Goal: Entertainment & Leisure: Consume media (video, audio)

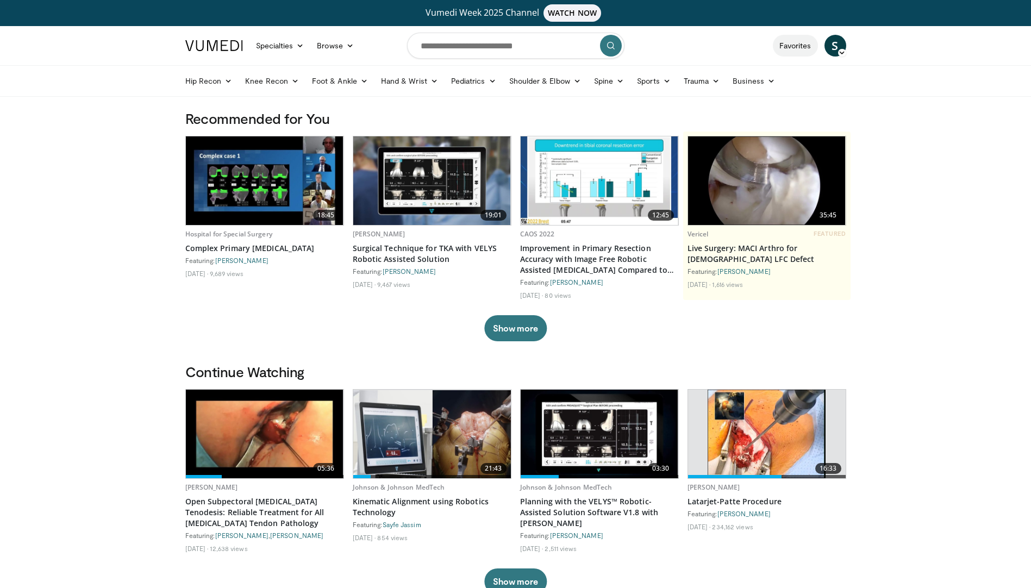
click at [797, 47] on link "Favorites" at bounding box center [795, 46] width 45 height 22
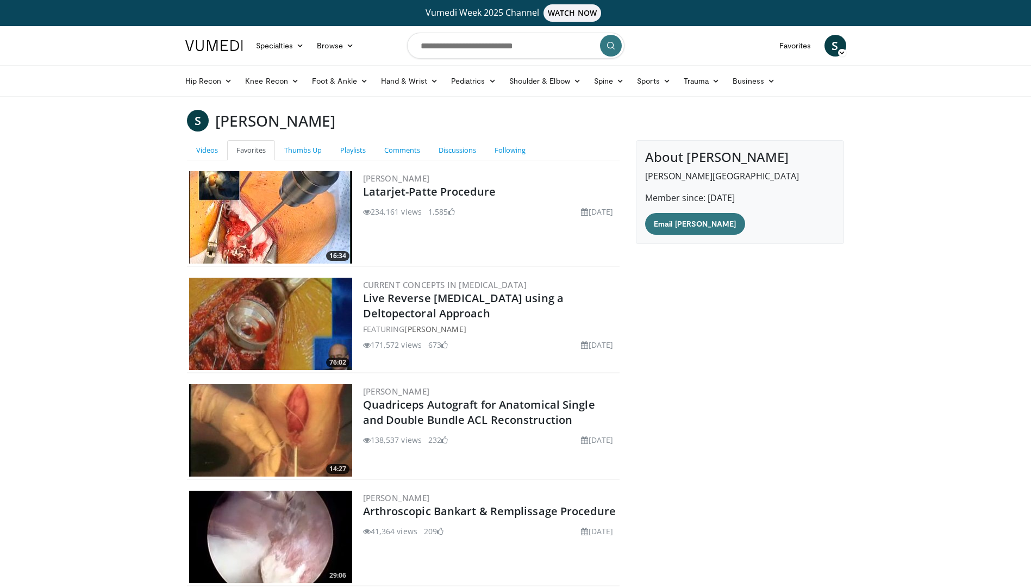
scroll to position [169, 0]
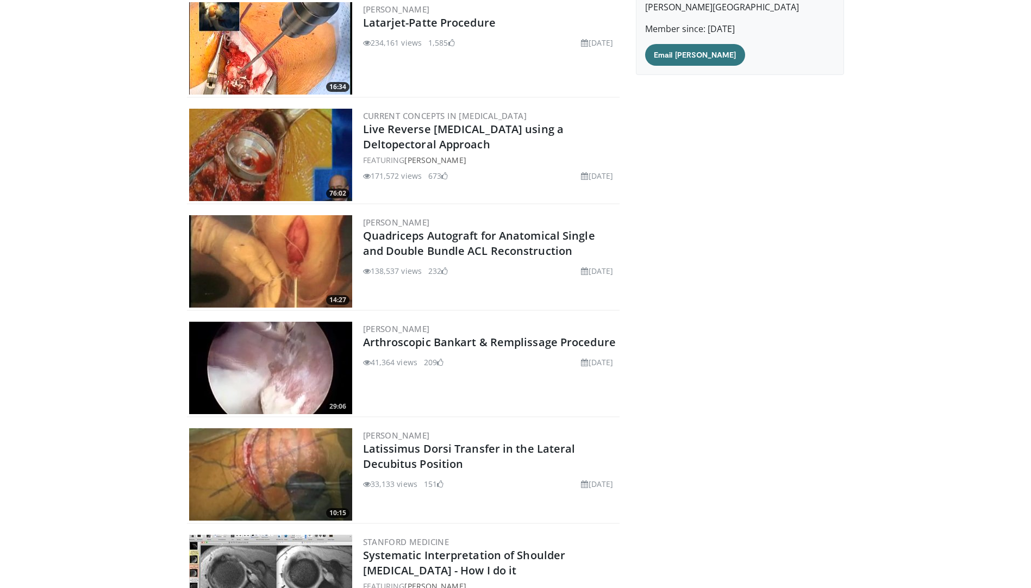
click at [283, 54] on img at bounding box center [270, 48] width 163 height 92
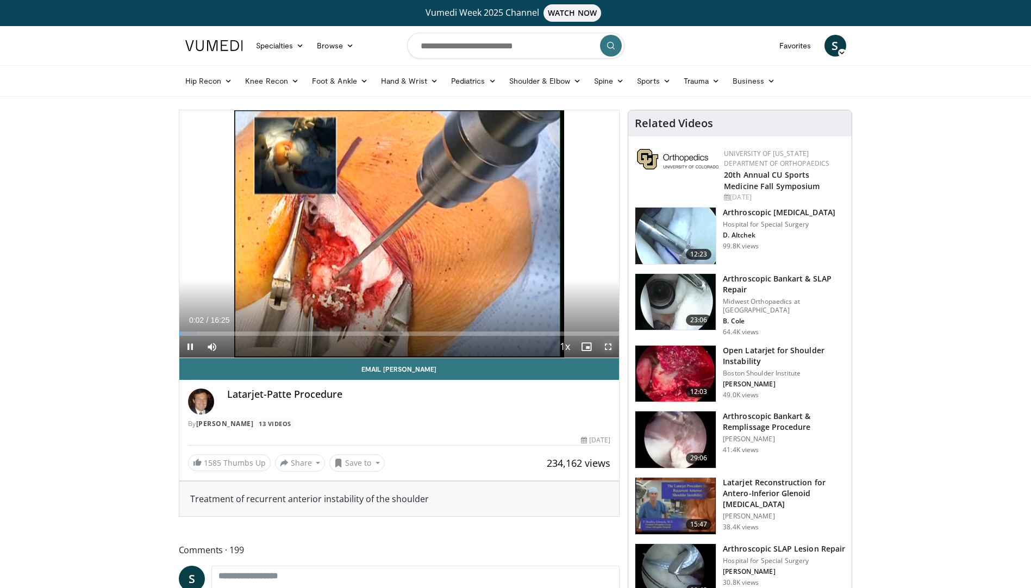
click at [607, 344] on span "Video Player" at bounding box center [608, 347] width 22 height 22
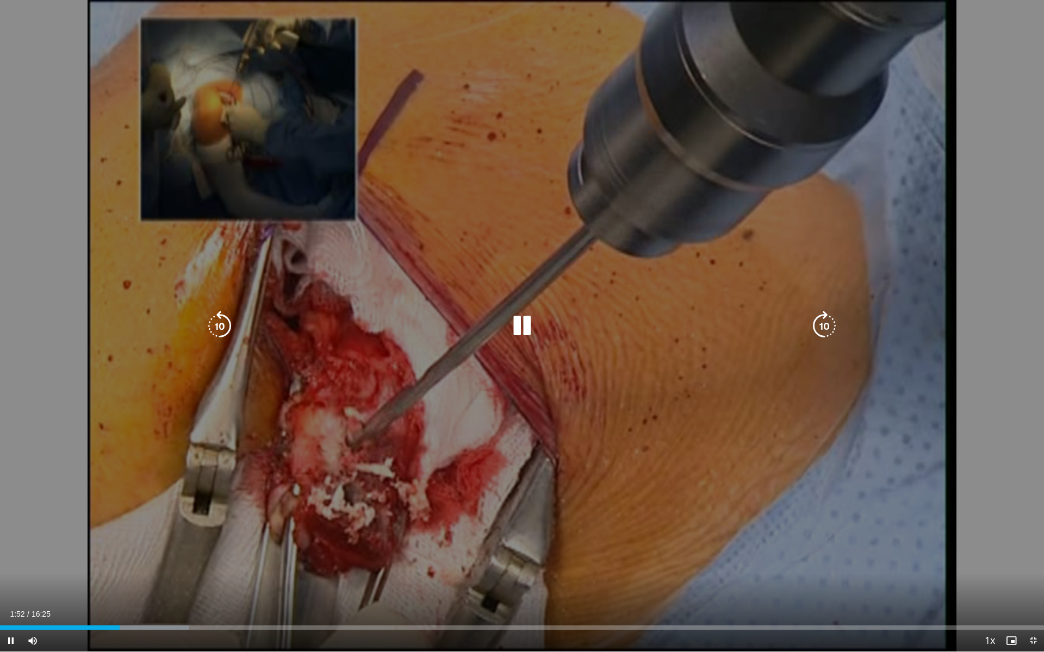
click at [520, 328] on icon "Video Player" at bounding box center [522, 326] width 30 height 30
click at [516, 326] on icon "Video Player" at bounding box center [522, 326] width 30 height 30
click at [525, 323] on icon "Video Player" at bounding box center [522, 326] width 30 height 30
click at [517, 327] on icon "Video Player" at bounding box center [522, 326] width 30 height 30
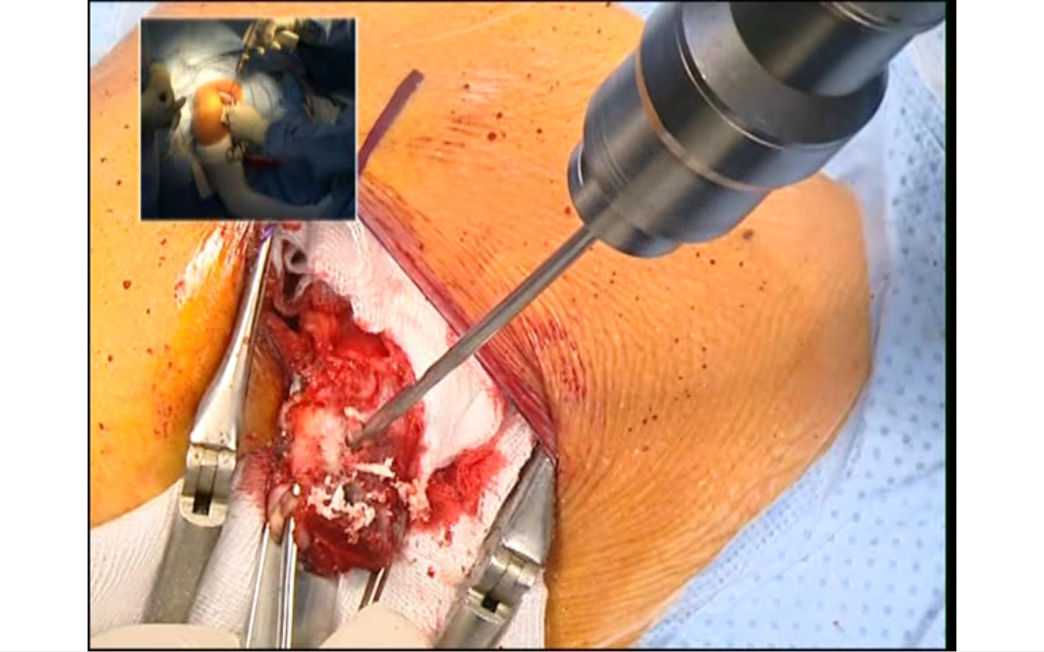
click at [33, 588] on video-js "**********" at bounding box center [522, 326] width 1044 height 652
click at [33, 588] on div "10 seconds Tap to unmute" at bounding box center [522, 326] width 1044 height 652
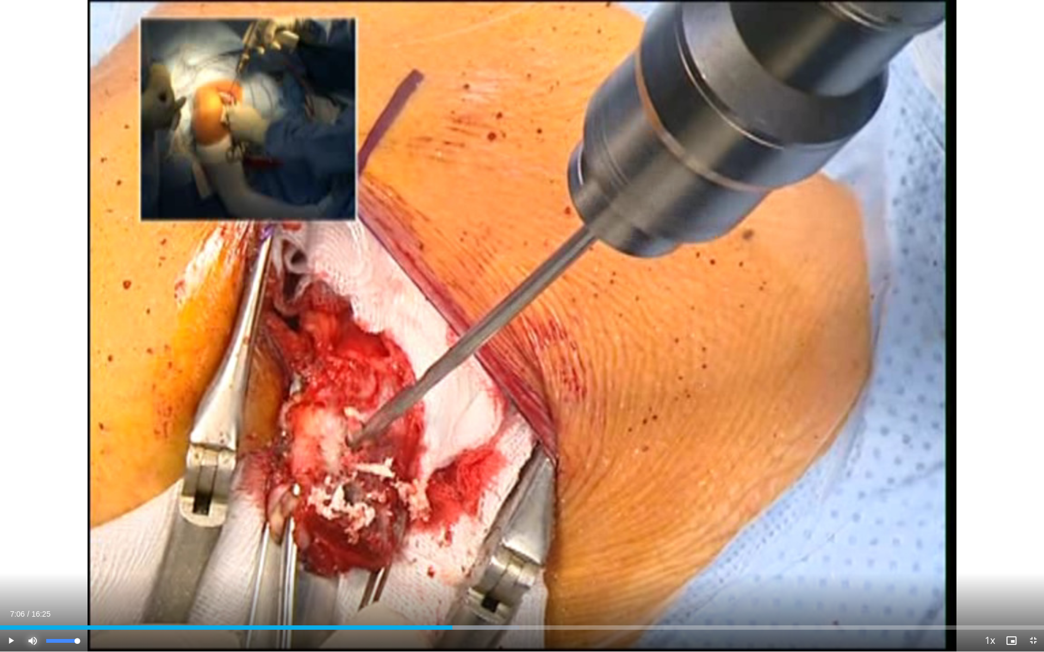
click at [31, 588] on span "Video Player" at bounding box center [33, 641] width 22 height 22
drag, startPoint x: 78, startPoint y: 640, endPoint x: 55, endPoint y: 644, distance: 23.2
click at [55, 588] on div "Volume Level" at bounding box center [50, 641] width 9 height 4
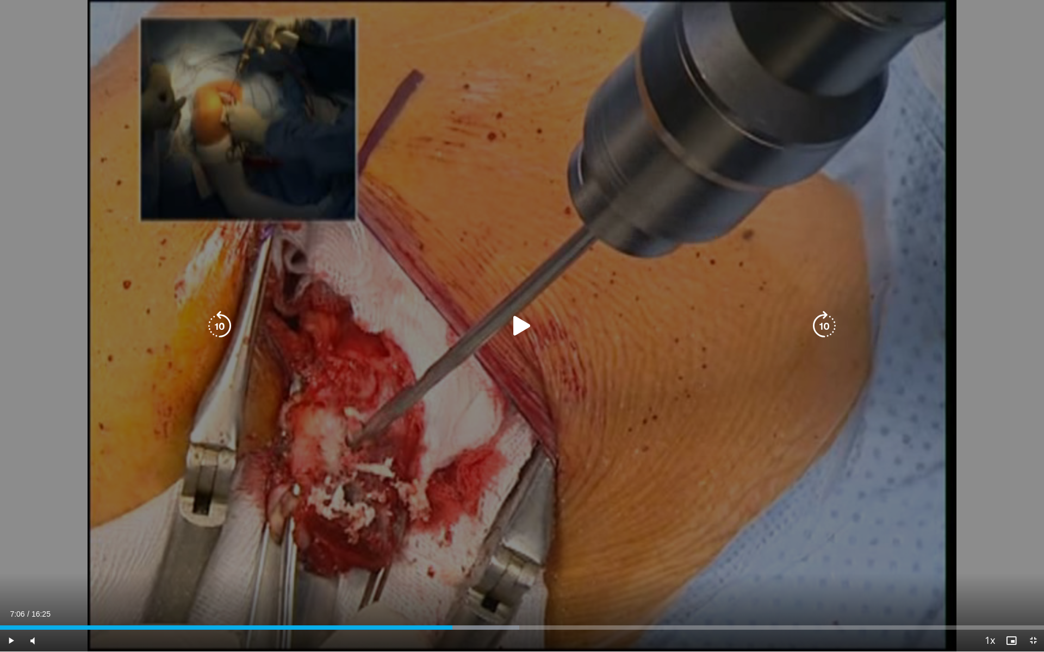
click at [518, 323] on icon "Video Player" at bounding box center [522, 326] width 30 height 30
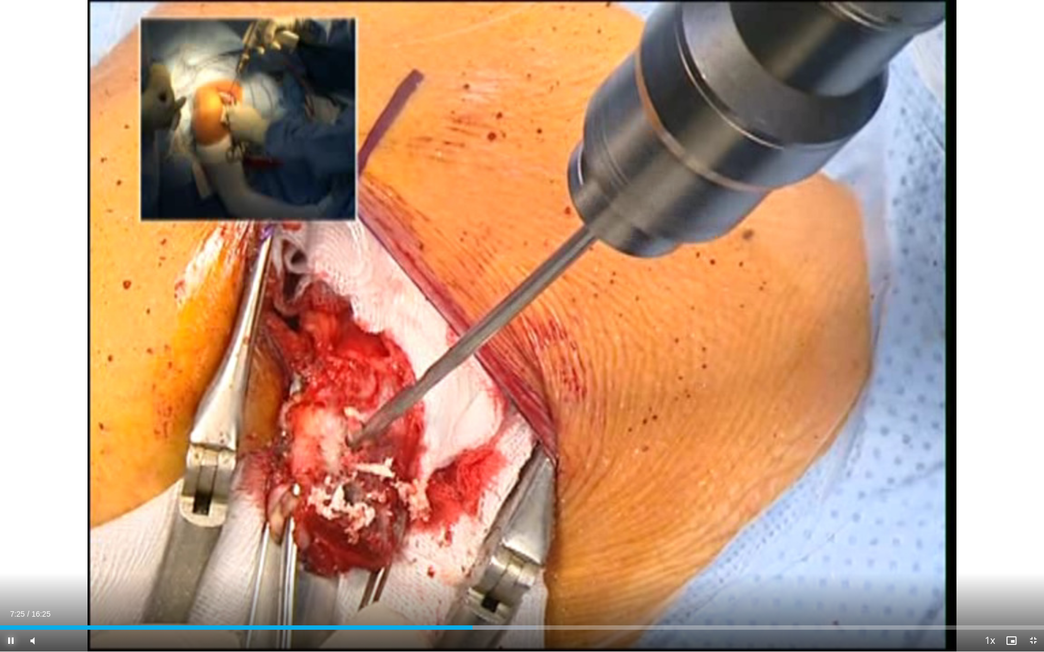
click at [10, 588] on span "Video Player" at bounding box center [11, 641] width 22 height 22
click at [1032, 588] on span "Video Player" at bounding box center [1033, 641] width 22 height 22
